Goal: Task Accomplishment & Management: Use online tool/utility

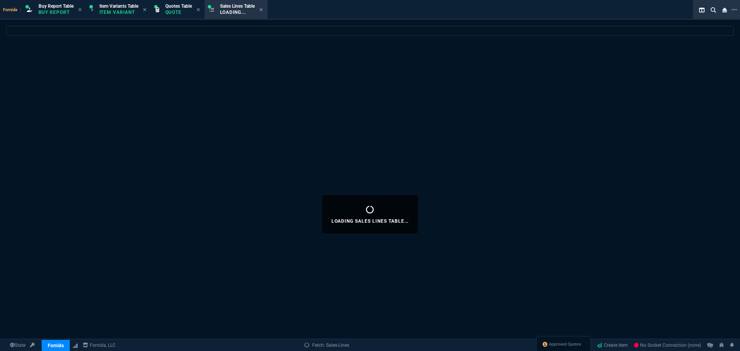
select select "1: BROV"
select select
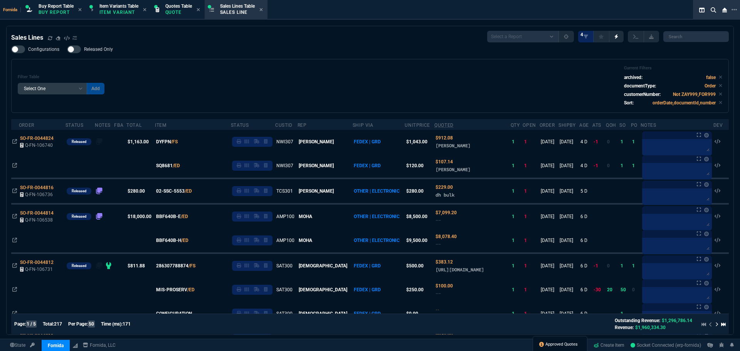
click at [551, 346] on span "Approved Quotes" at bounding box center [561, 344] width 32 height 6
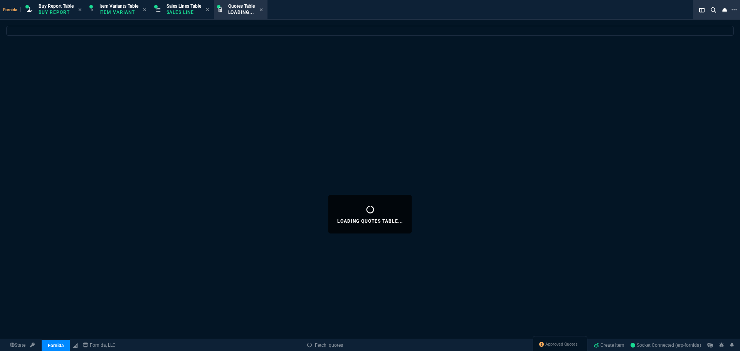
select select
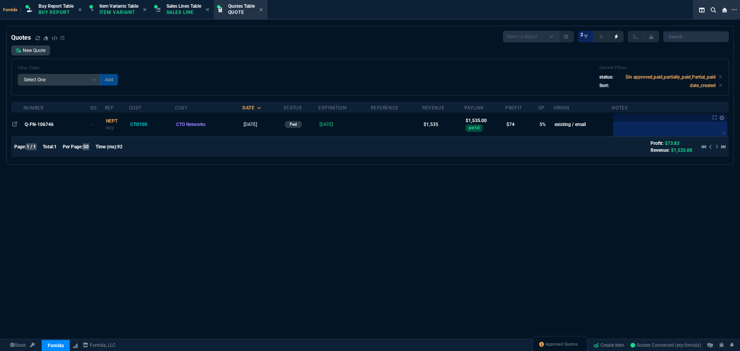
click at [47, 127] on span "Q-FN-106746" at bounding box center [39, 124] width 29 height 5
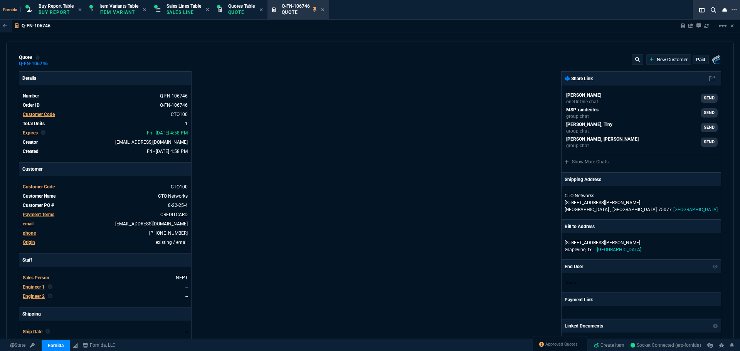
type input "10"
type input "150"
type input "2232.85"
type input "31"
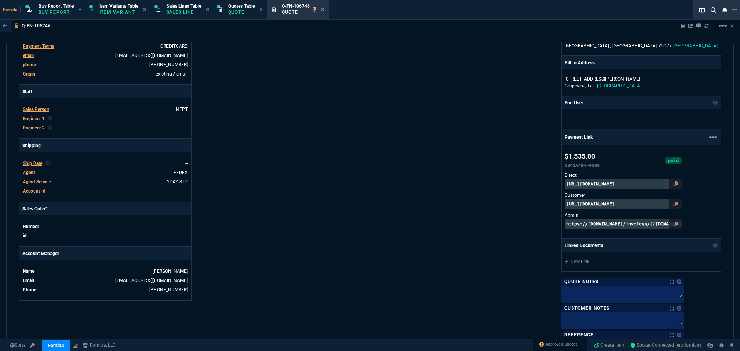
scroll to position [77, 0]
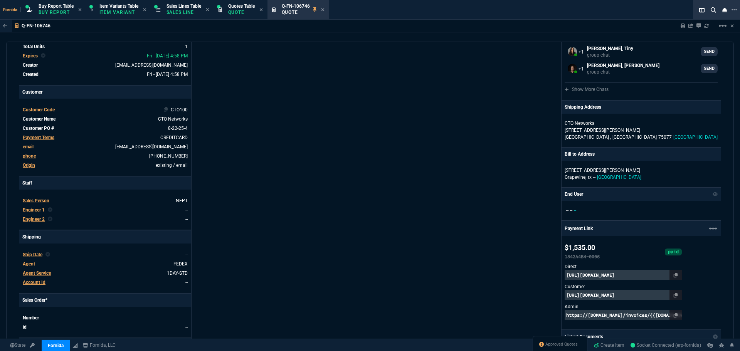
click at [177, 109] on span "CTO100" at bounding box center [179, 109] width 17 height 5
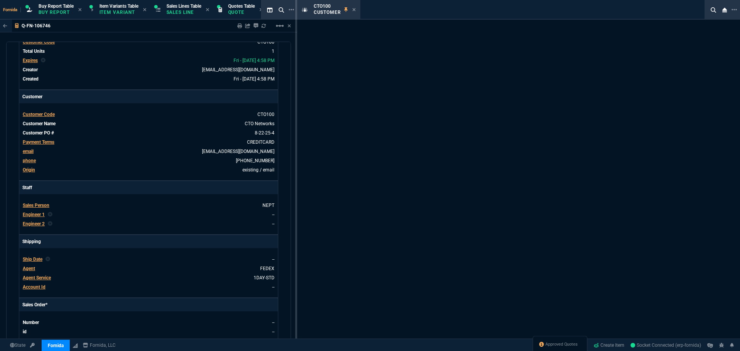
select select "1: quotes"
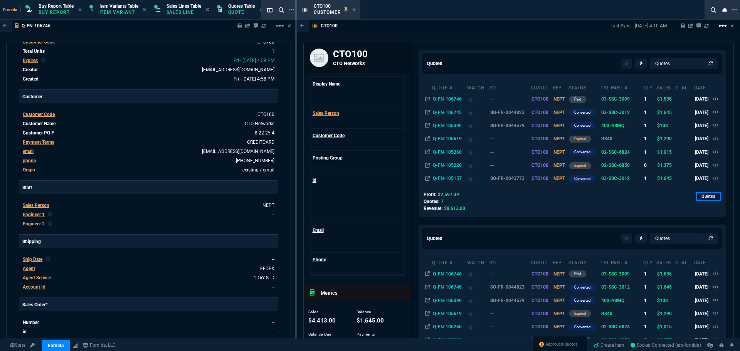
click at [718, 27] on mat-icon "linear_scale" at bounding box center [722, 25] width 9 height 9
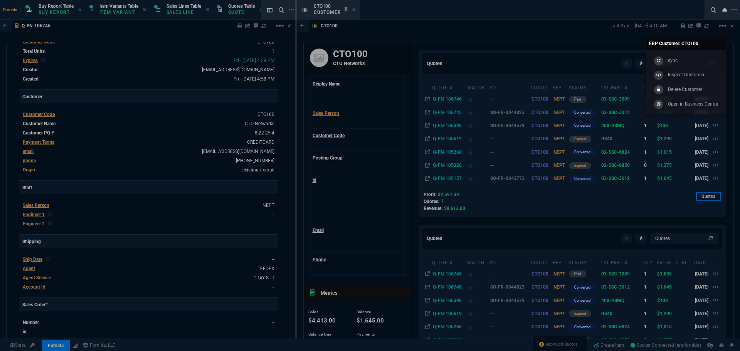
drag, startPoint x: 695, startPoint y: 59, endPoint x: 690, endPoint y: 39, distance: 20.6
click at [694, 59] on link "sync" at bounding box center [686, 60] width 74 height 15
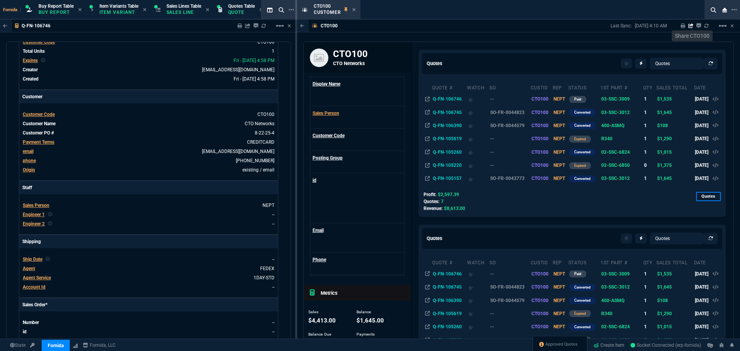
click at [706, 25] on icon at bounding box center [706, 26] width 5 height 5
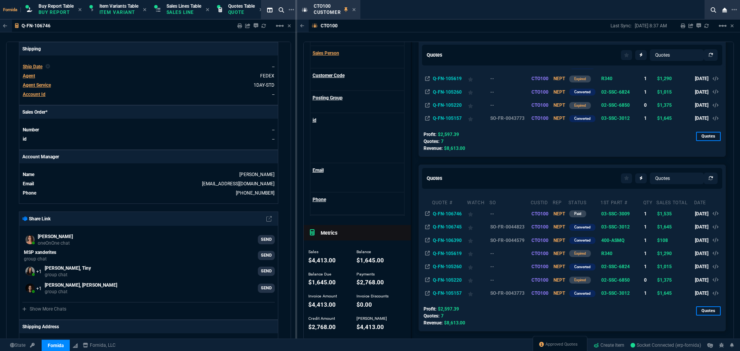
scroll to position [0, 0]
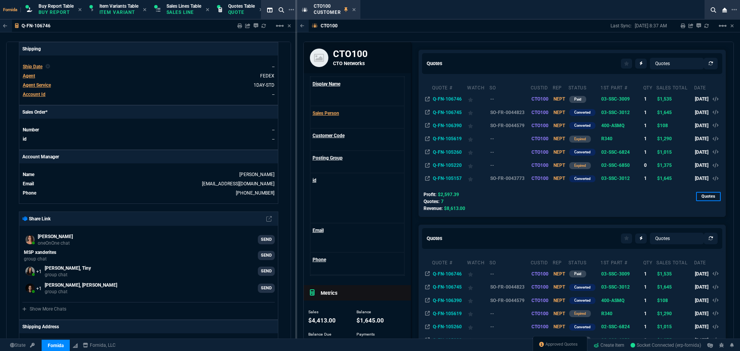
click at [349, 56] on h3 "CTO100" at bounding box center [369, 54] width 72 height 12
copy h3 "CTO100"
click at [354, 11] on icon at bounding box center [353, 9] width 3 height 5
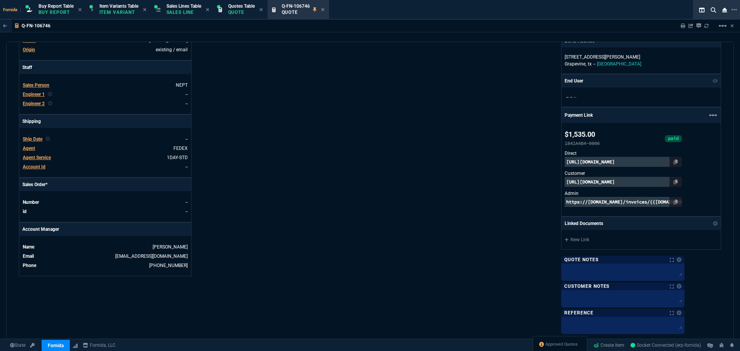
scroll to position [385, 0]
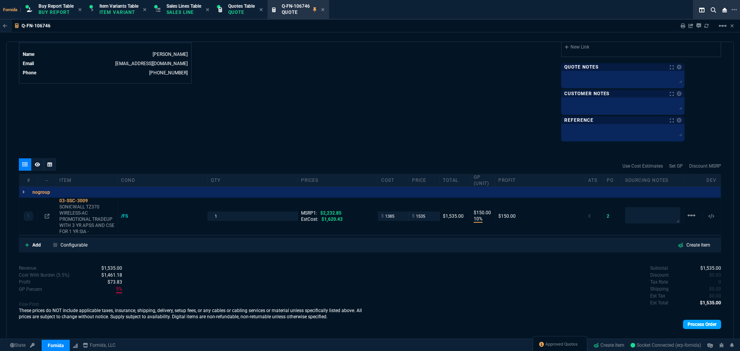
click at [708, 325] on link "Process Order" at bounding box center [702, 324] width 38 height 9
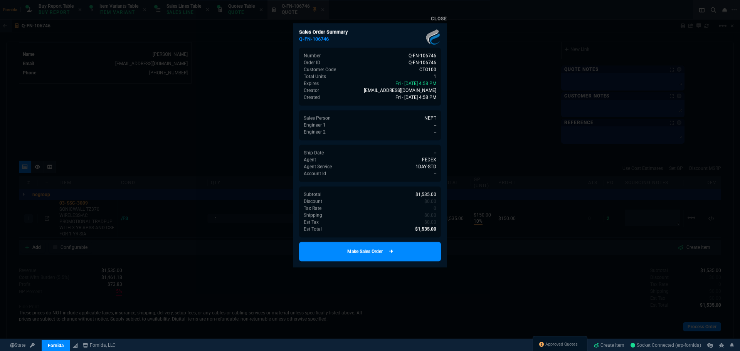
click at [399, 256] on link "Make Sales Order" at bounding box center [370, 251] width 142 height 19
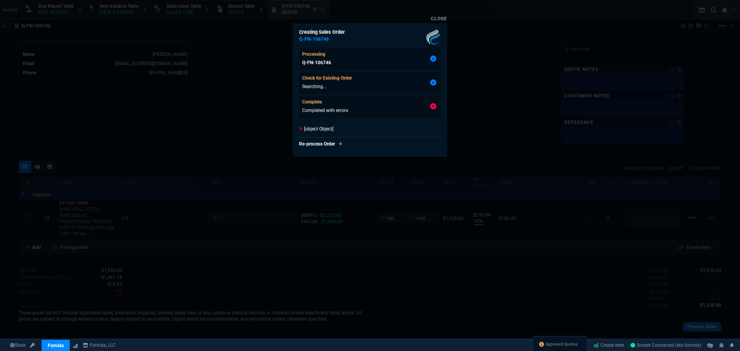
type input "10"
type input "150"
type input "31"
click at [183, 147] on div at bounding box center [370, 175] width 740 height 351
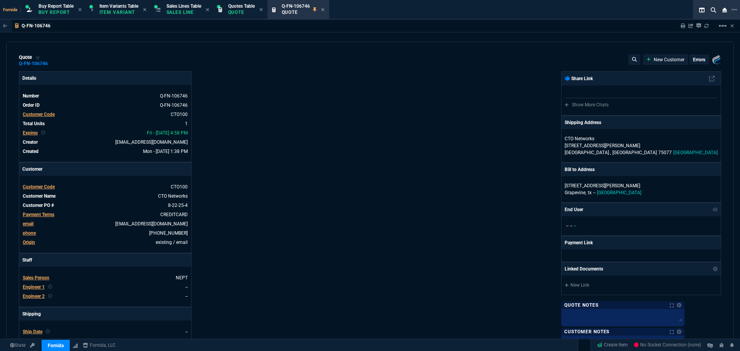
select select "1: BROV"
type input "10"
type input "150"
type input "2232.85"
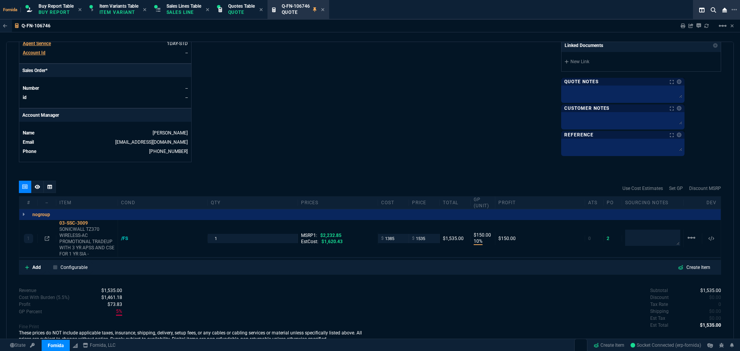
type input "31"
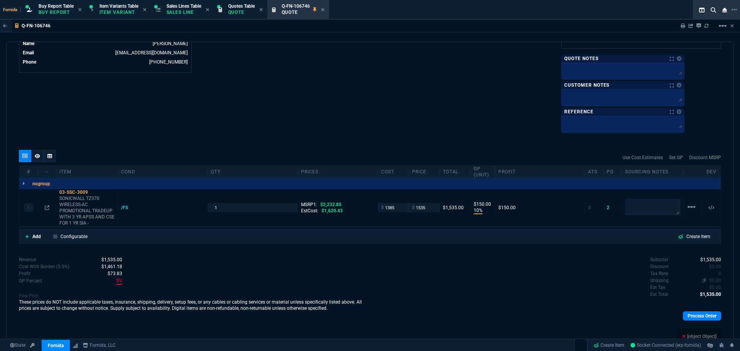
scroll to position [383, 0]
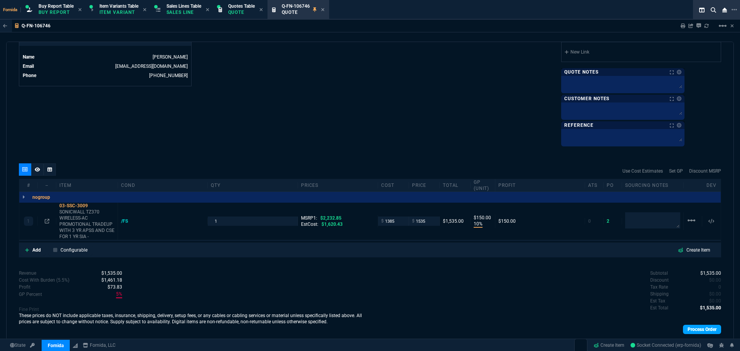
click at [704, 331] on link "Process Order" at bounding box center [702, 329] width 38 height 9
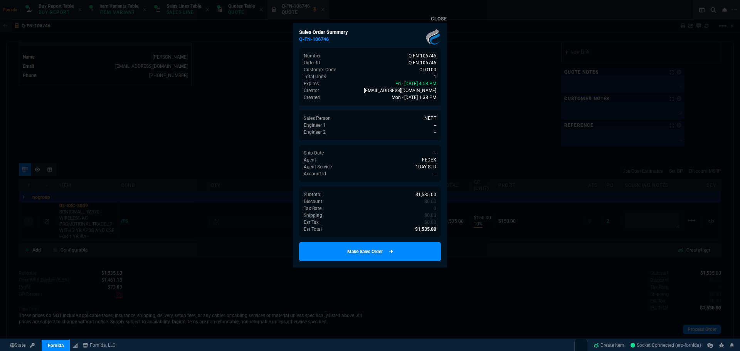
click at [401, 257] on link "Make Sales Order" at bounding box center [370, 251] width 142 height 19
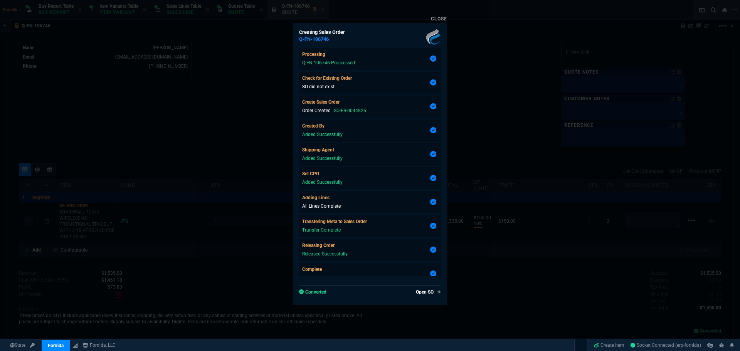
scroll to position [35, 0]
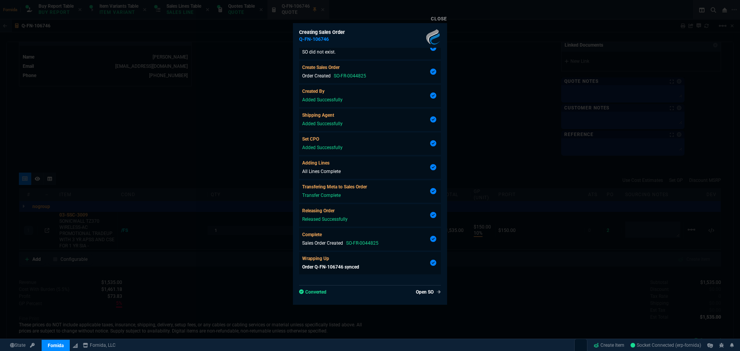
type input "10"
type input "150"
type input "31"
click at [495, 192] on div at bounding box center [370, 175] width 740 height 351
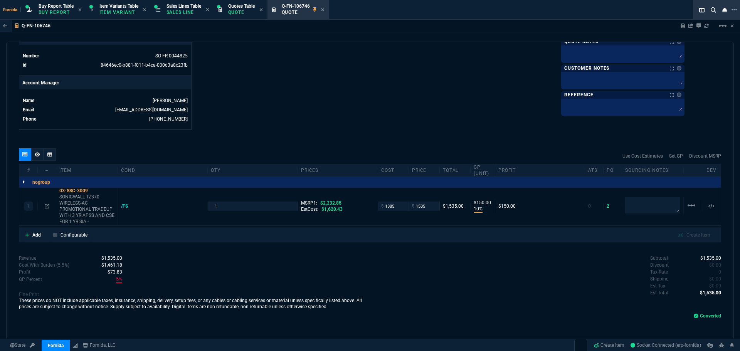
scroll to position [373, 0]
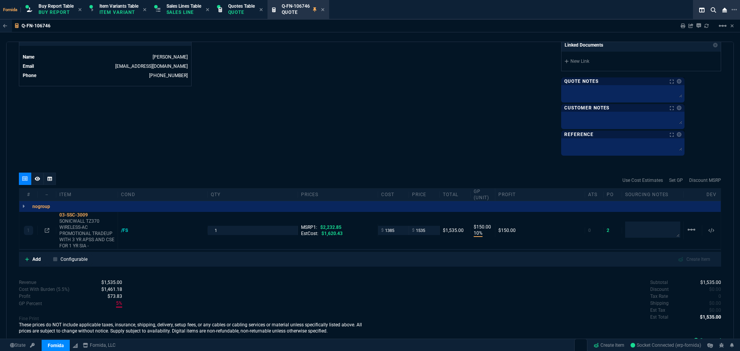
click at [189, 9] on p "Sales Line" at bounding box center [183, 12] width 35 height 6
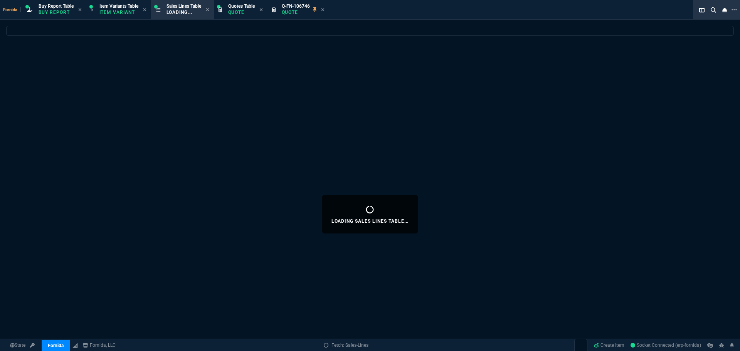
select select
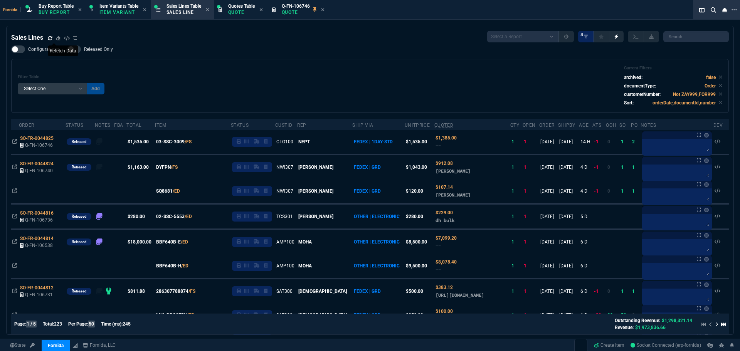
click at [48, 40] on icon at bounding box center [50, 38] width 5 height 5
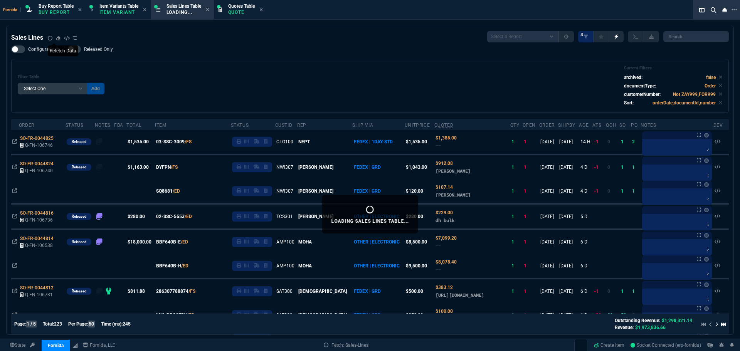
click at [326, 12] on div "Fornida Buy Report Table Buy Report Item Variants Table Item Variant Sales Line…" at bounding box center [354, 10] width 709 height 20
